Goal: Task Accomplishment & Management: Complete application form

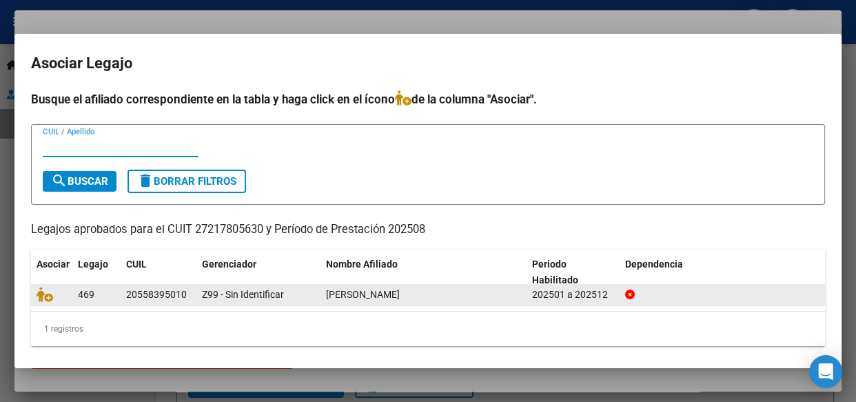
scroll to position [1134, 0]
click at [626, 296] on icon at bounding box center [630, 294] width 10 height 10
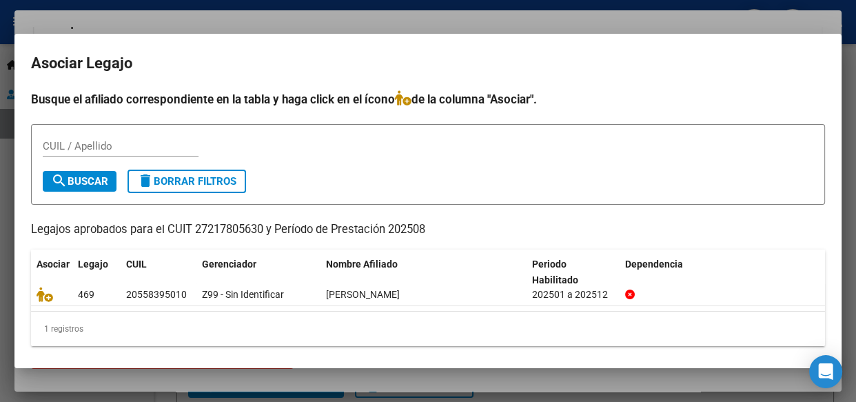
scroll to position [0, 0]
click at [234, 180] on span "delete Borrar Filtros" at bounding box center [186, 181] width 99 height 12
drag, startPoint x: 831, startPoint y: 98, endPoint x: 827, endPoint y: 39, distance: 58.7
click at [827, 39] on mat-dialog-container "Asociar Legajo Busque el afiliado correspondiente en la tabla y [PERSON_NAME] c…" at bounding box center [427, 201] width 827 height 334
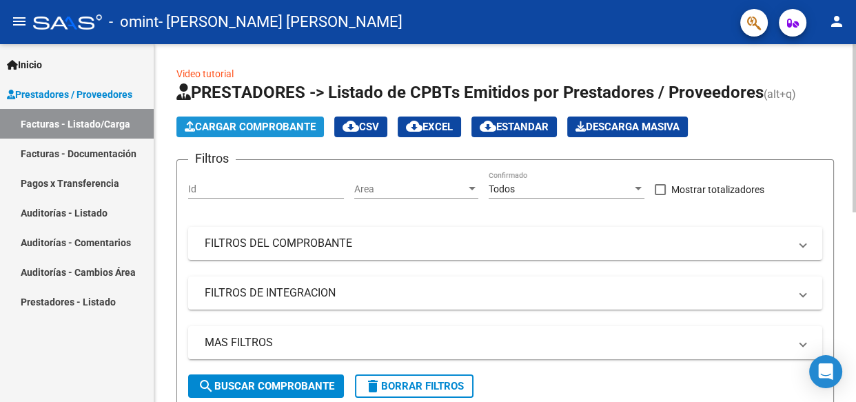
click at [218, 123] on span "Cargar Comprobante" at bounding box center [250, 127] width 131 height 12
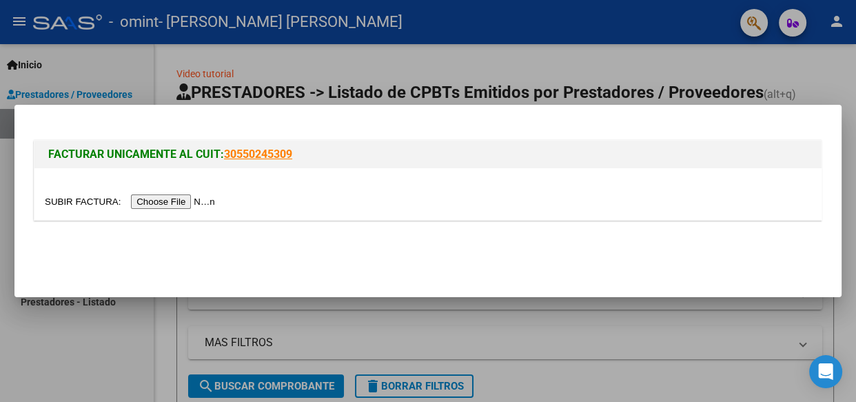
click at [180, 201] on input "file" at bounding box center [132, 201] width 174 height 14
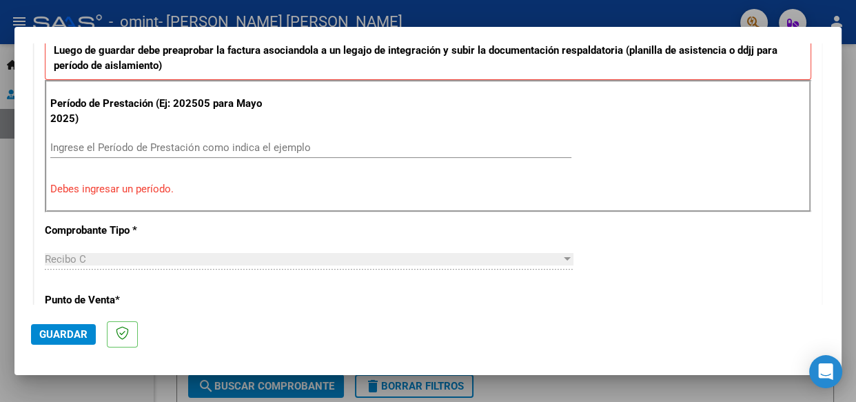
scroll to position [400, 0]
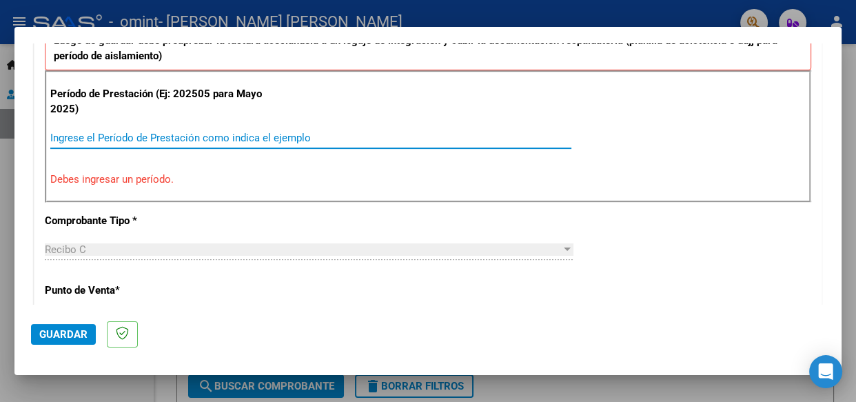
click at [223, 133] on input "Ingrese el Período de Prestación como indica el ejemplo" at bounding box center [310, 138] width 521 height 12
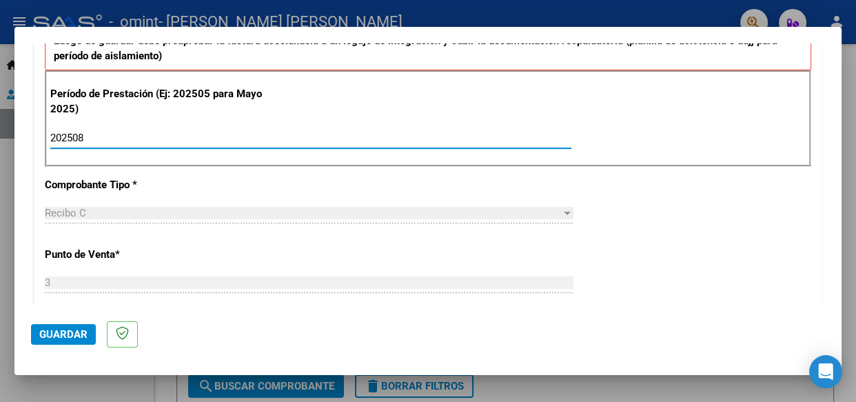
type input "202508"
click at [79, 214] on span "Recibo C" at bounding box center [65, 213] width 41 height 12
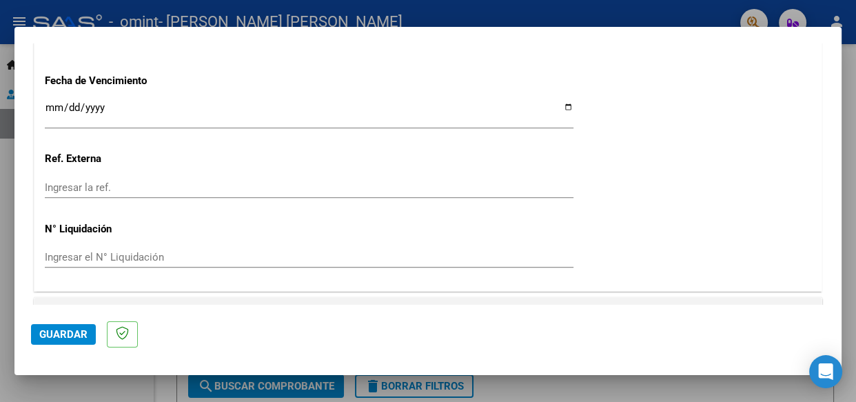
scroll to position [992, 0]
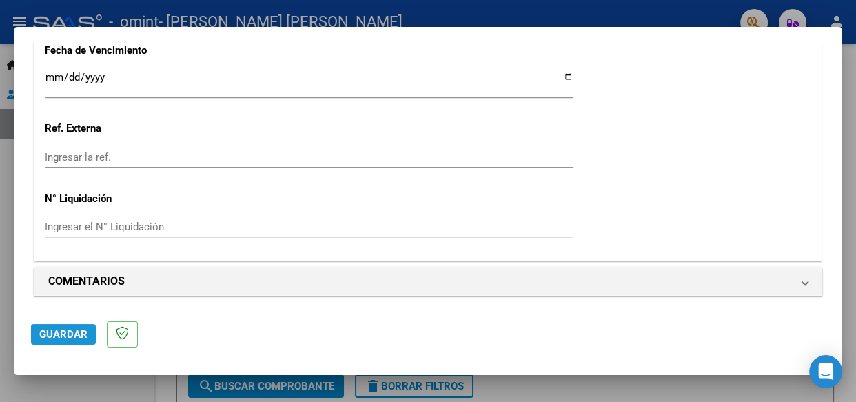
click at [72, 333] on span "Guardar" at bounding box center [63, 334] width 48 height 12
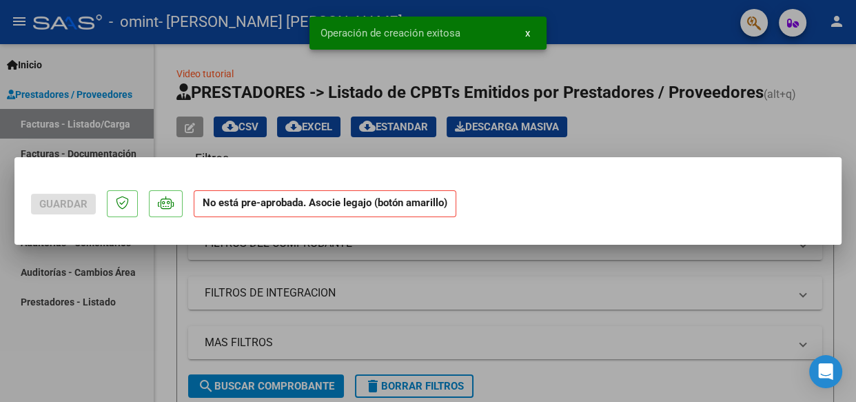
scroll to position [0, 0]
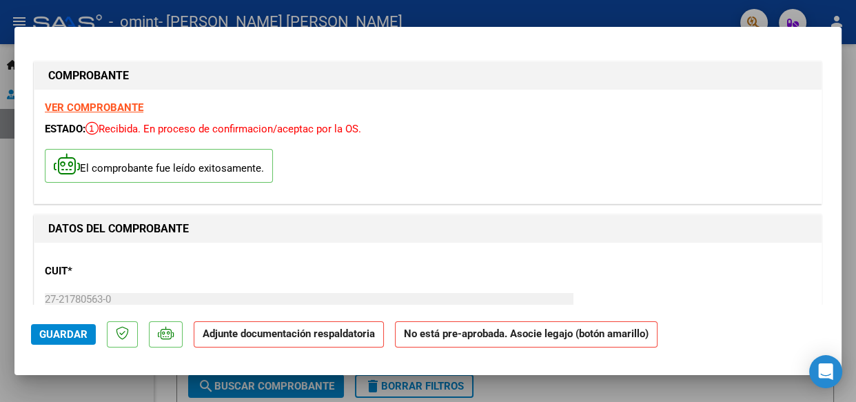
click at [289, 342] on p "Adjunte documentación respaldatoria" at bounding box center [289, 334] width 190 height 27
click at [546, 337] on strong "No está pre-aprobada. Asocie legajo (botón amarillo)" at bounding box center [526, 334] width 262 height 27
click at [73, 330] on span "Guardar" at bounding box center [63, 334] width 48 height 12
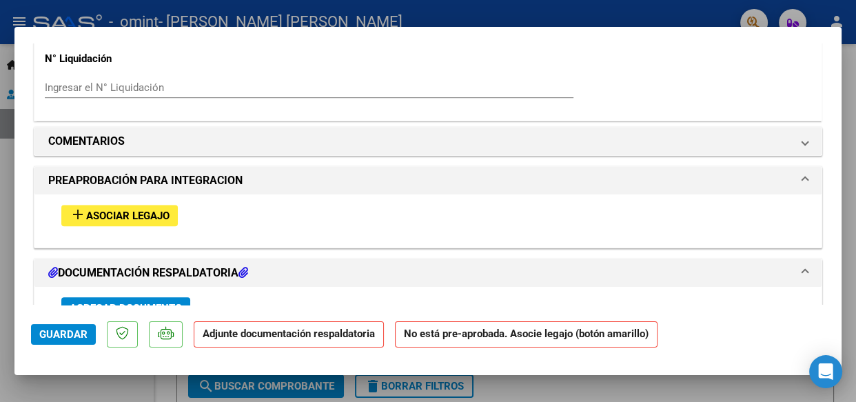
scroll to position [1138, 0]
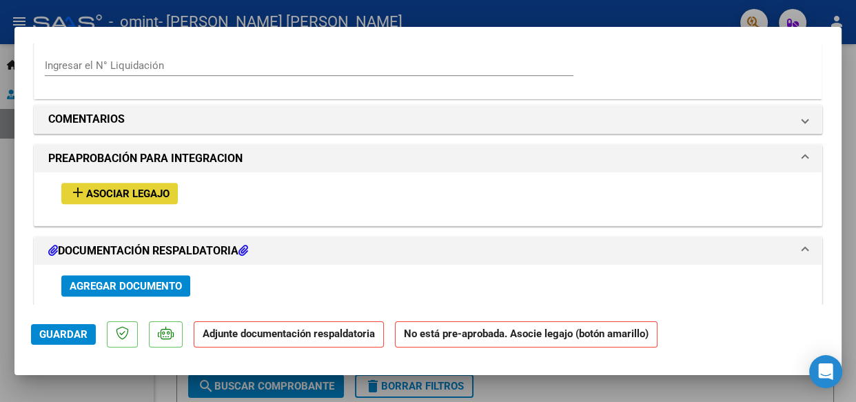
click at [172, 188] on button "add Asociar Legajo" at bounding box center [119, 193] width 116 height 21
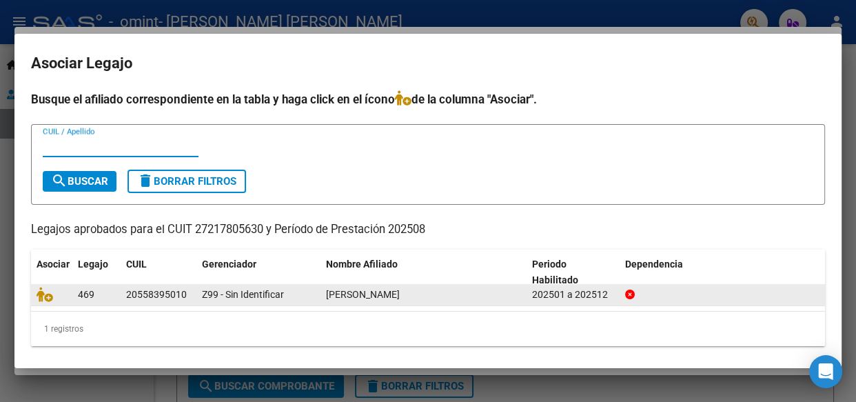
click at [353, 294] on span "[PERSON_NAME]" at bounding box center [363, 294] width 74 height 11
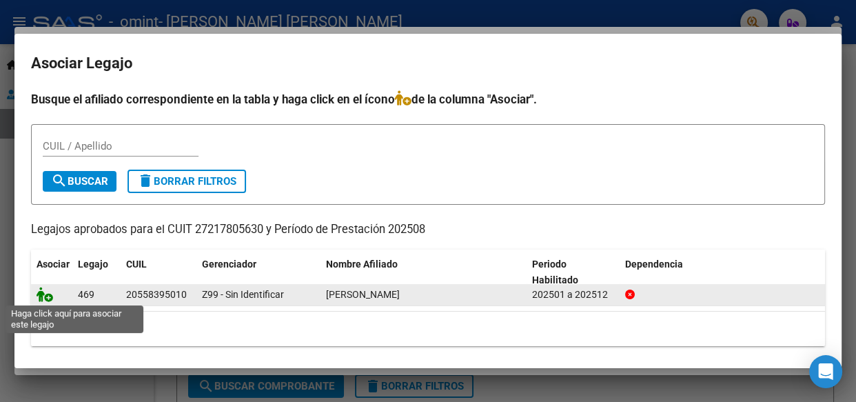
click at [41, 296] on icon at bounding box center [45, 294] width 17 height 15
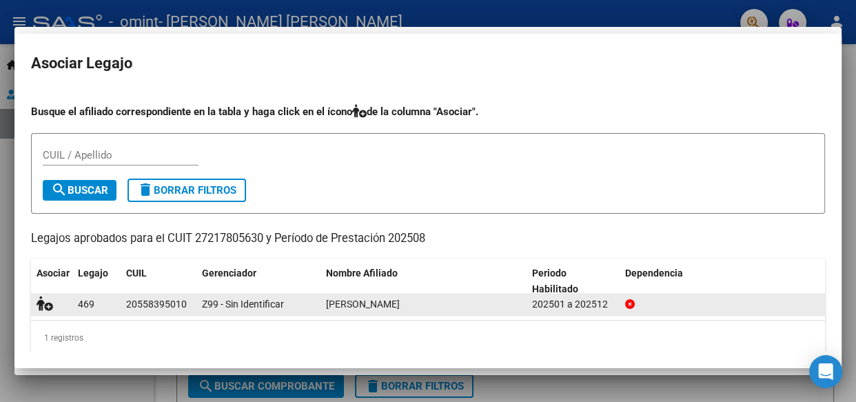
scroll to position [1174, 0]
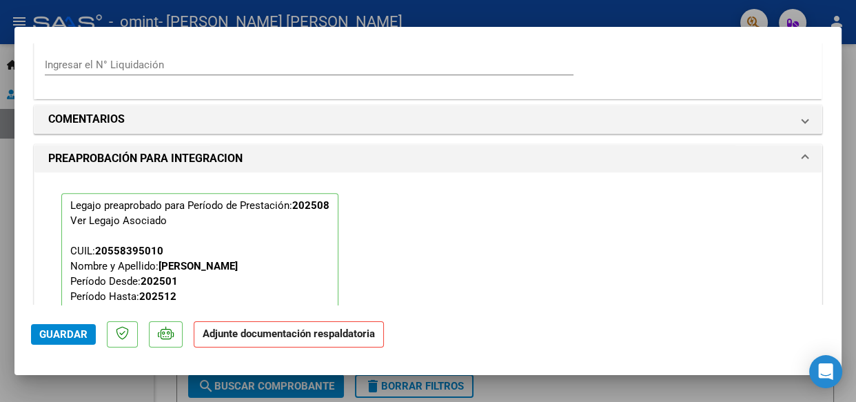
click at [48, 344] on mat-dialog-actions "Guardar Adjunte documentación respaldatoria" at bounding box center [428, 331] width 794 height 54
click at [48, 342] on button "Guardar" at bounding box center [63, 334] width 65 height 21
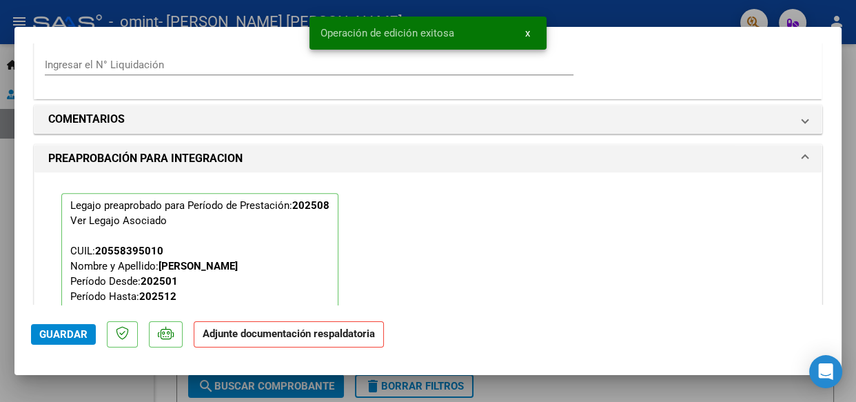
click at [316, 331] on strong "Adjunte documentación respaldatoria" at bounding box center [289, 333] width 172 height 12
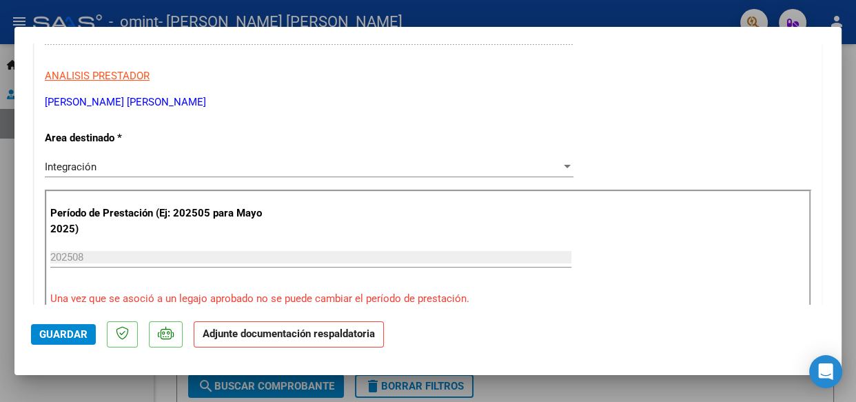
scroll to position [275, 0]
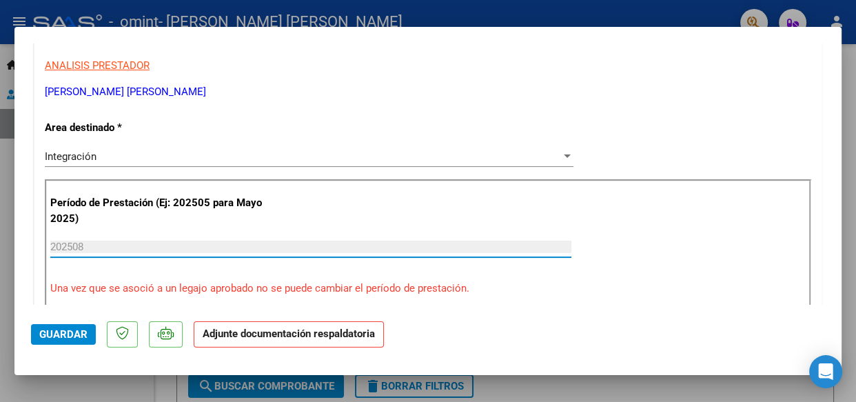
click at [92, 248] on input "202508" at bounding box center [310, 246] width 521 height 12
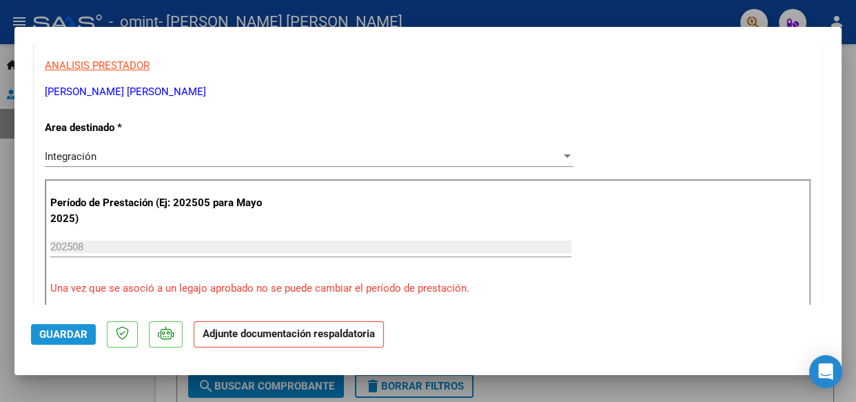
click at [50, 333] on span "Guardar" at bounding box center [63, 334] width 48 height 12
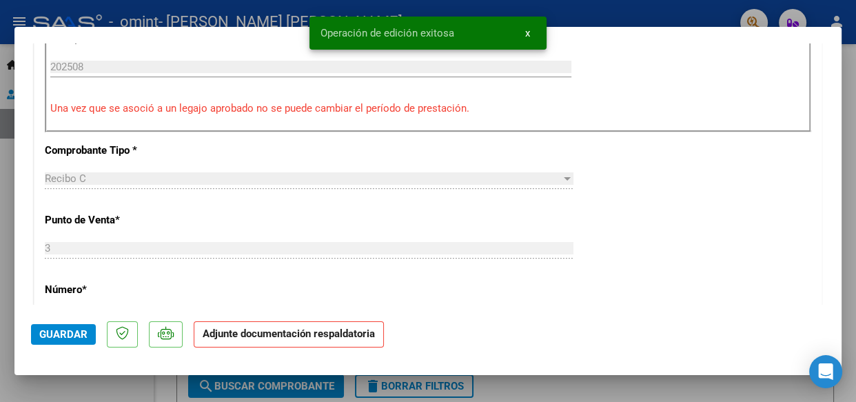
scroll to position [460, 0]
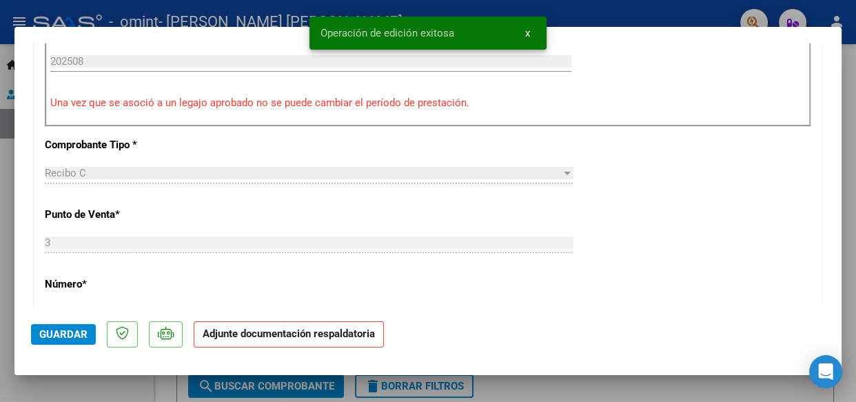
click at [337, 331] on strong "Adjunte documentación respaldatoria" at bounding box center [289, 333] width 172 height 12
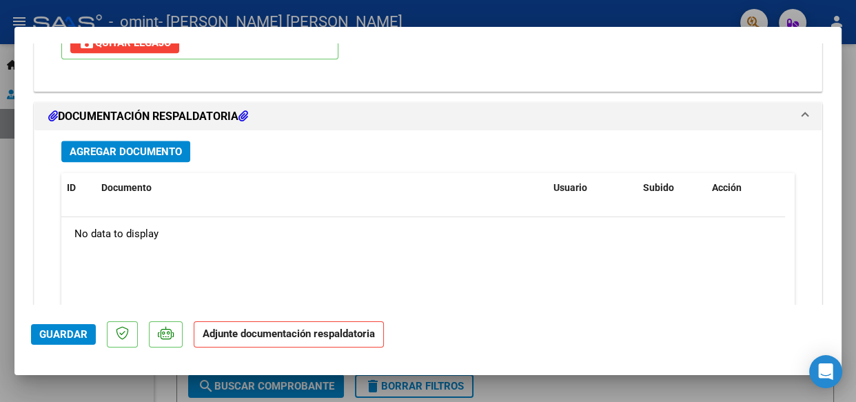
scroll to position [1462, 0]
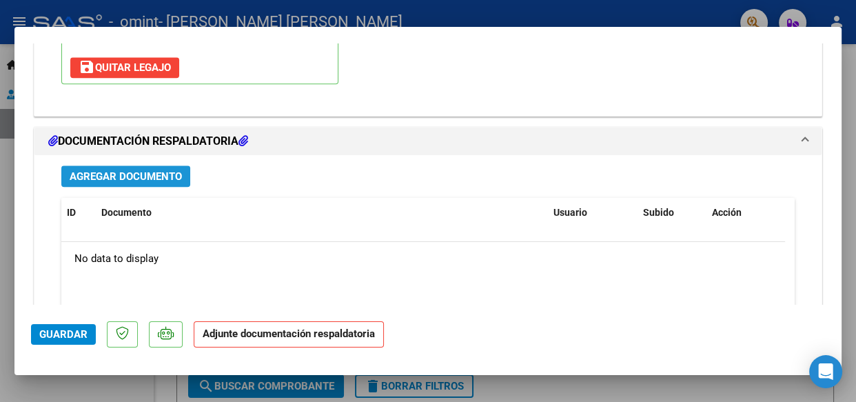
click at [137, 183] on button "Agregar Documento" at bounding box center [125, 175] width 129 height 21
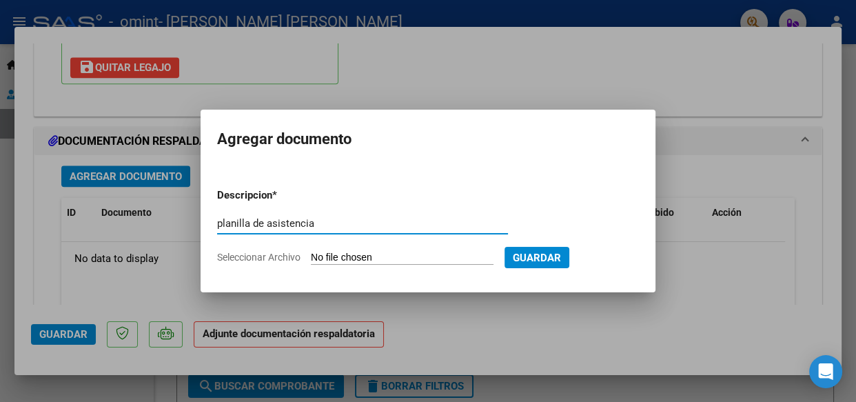
type input "planilla de asistencia"
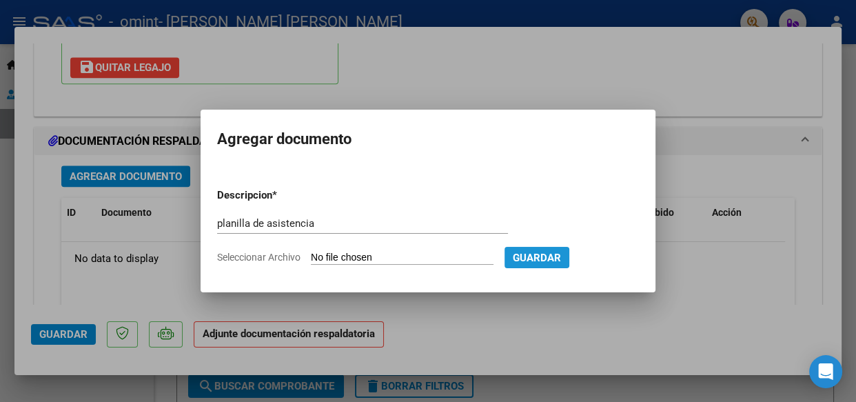
click at [549, 257] on span "Guardar" at bounding box center [536, 257] width 48 height 12
click at [395, 253] on input "Seleccionar Archivo" at bounding box center [402, 257] width 183 height 13
type input "C:\fakepath\asistencia Bautista Juarez agosto 2025.pdf"
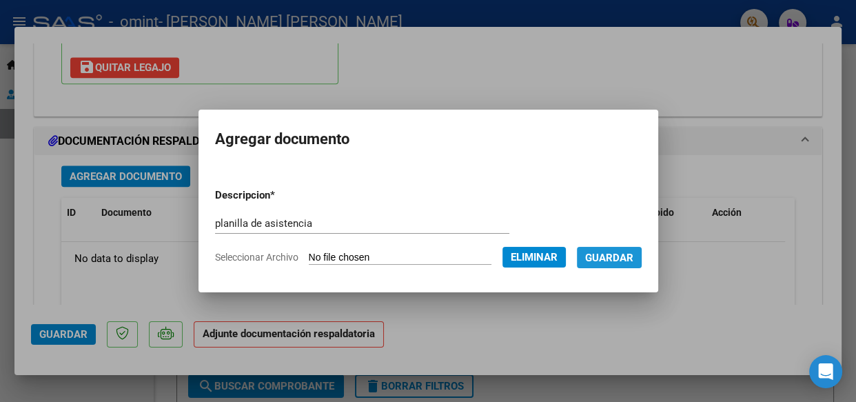
click at [633, 251] on span "Guardar" at bounding box center [609, 257] width 48 height 12
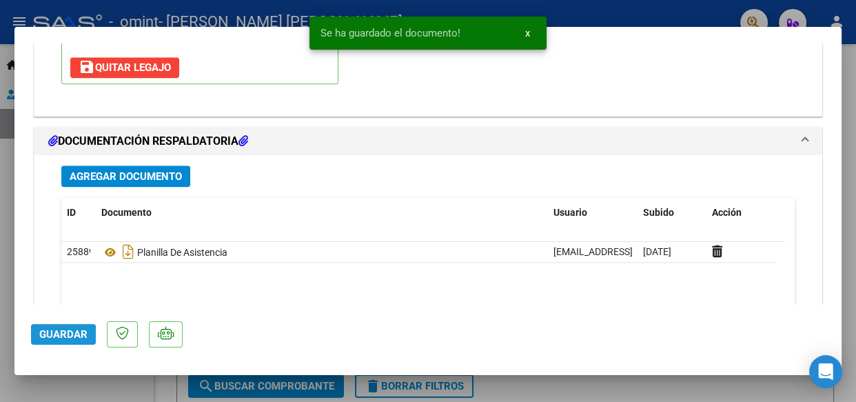
click at [69, 333] on span "Guardar" at bounding box center [63, 334] width 48 height 12
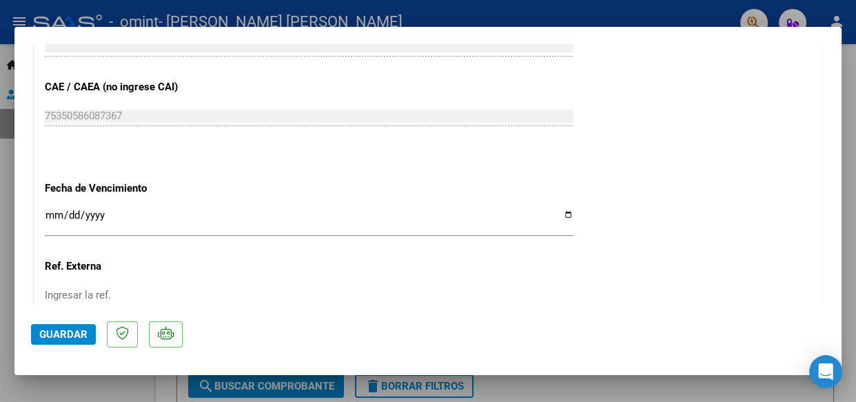
scroll to position [851, 0]
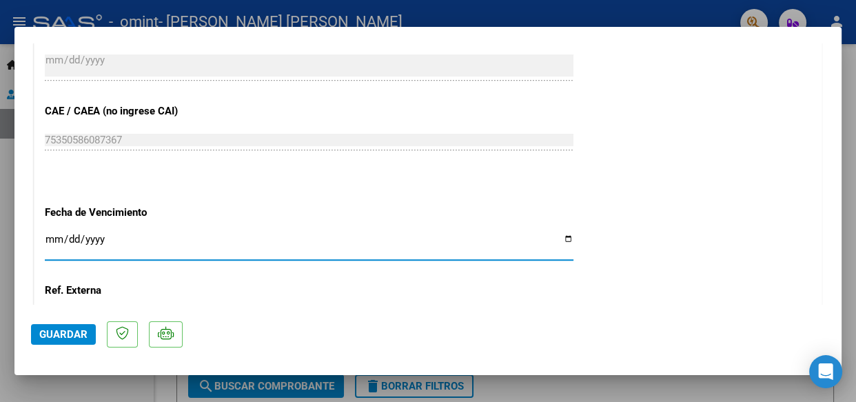
click at [560, 236] on input "Ingresar la fecha" at bounding box center [309, 245] width 528 height 22
click at [562, 235] on input "Ingresar la fecha" at bounding box center [309, 245] width 528 height 22
type input "[DATE]"
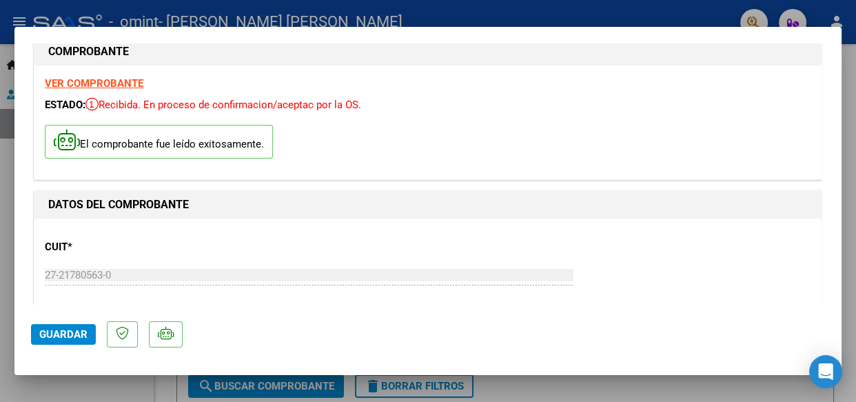
scroll to position [0, 0]
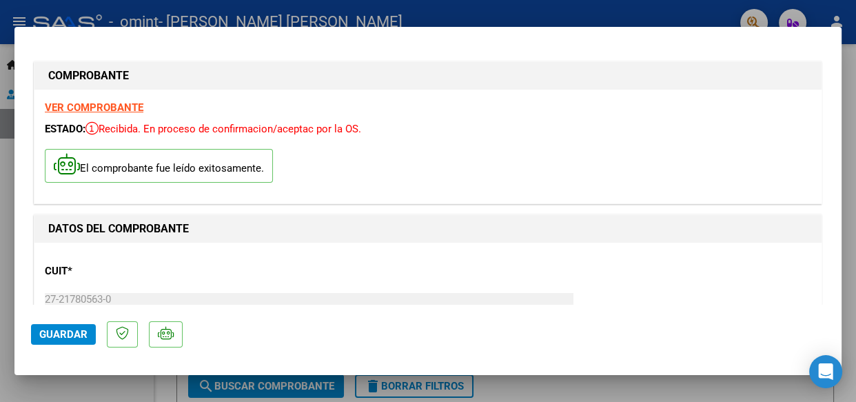
click at [121, 105] on strong "VER COMPROBANTE" at bounding box center [94, 107] width 99 height 12
click at [65, 330] on span "Guardar" at bounding box center [63, 334] width 48 height 12
click at [57, 267] on p "CUIT *" at bounding box center [160, 271] width 230 height 16
click at [90, 224] on strong "DATOS DEL COMPROBANTE" at bounding box center [118, 228] width 141 height 13
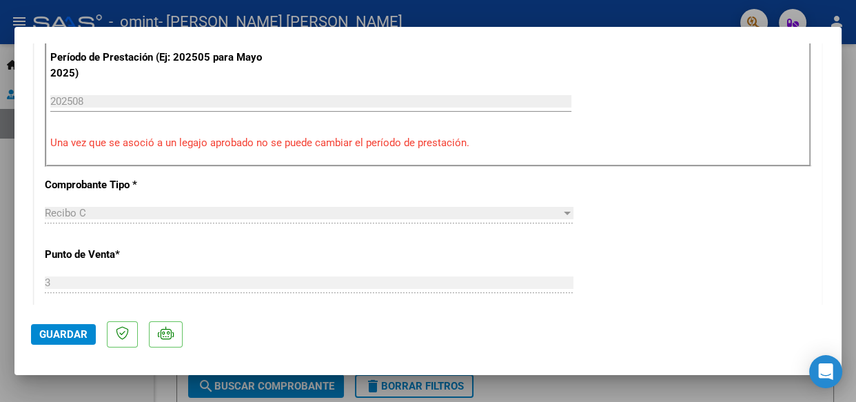
scroll to position [450, 0]
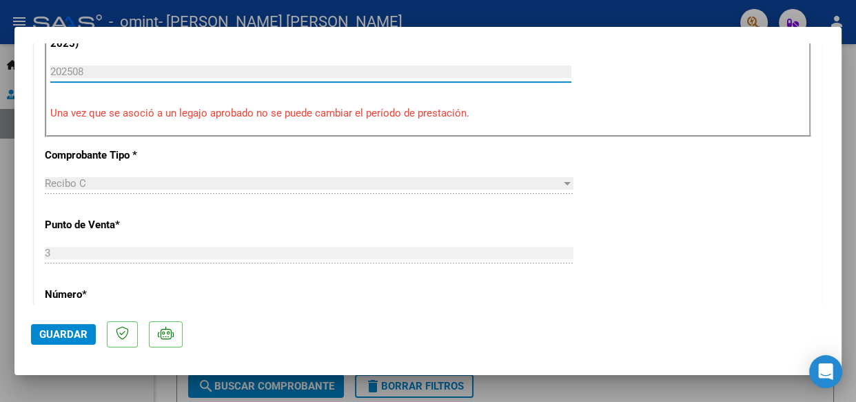
click at [203, 70] on input "202508" at bounding box center [310, 71] width 521 height 12
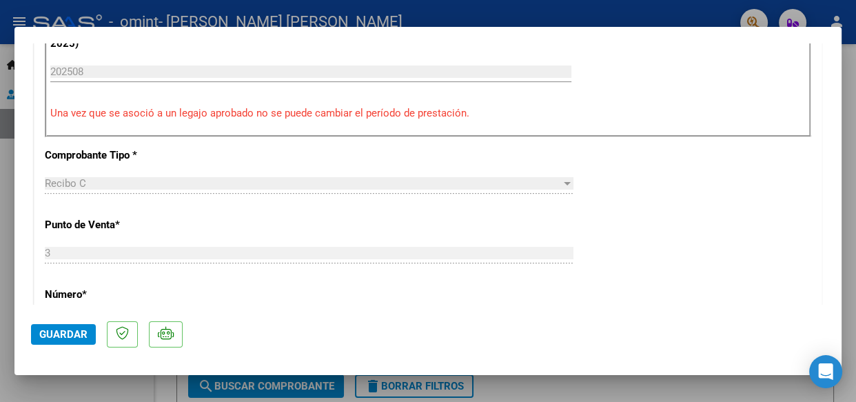
click at [173, 183] on div "Recibo C" at bounding box center [303, 183] width 516 height 12
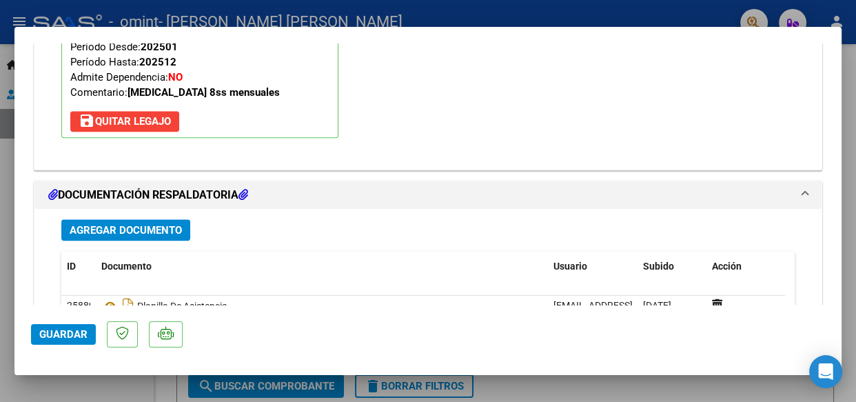
scroll to position [1604, 0]
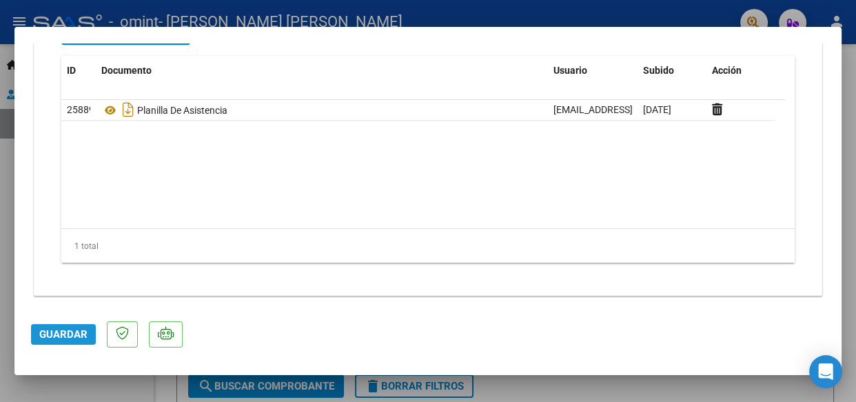
click at [69, 333] on span "Guardar" at bounding box center [63, 334] width 48 height 12
click at [850, 32] on div at bounding box center [428, 201] width 856 height 402
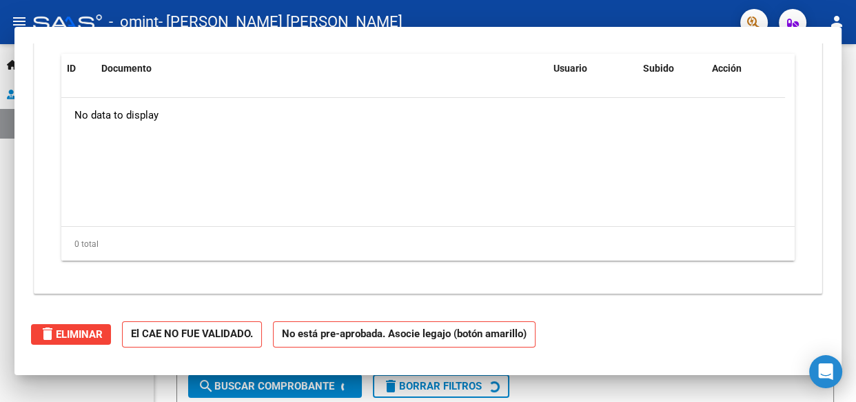
scroll to position [0, 0]
